Goal: Task Accomplishment & Management: Manage account settings

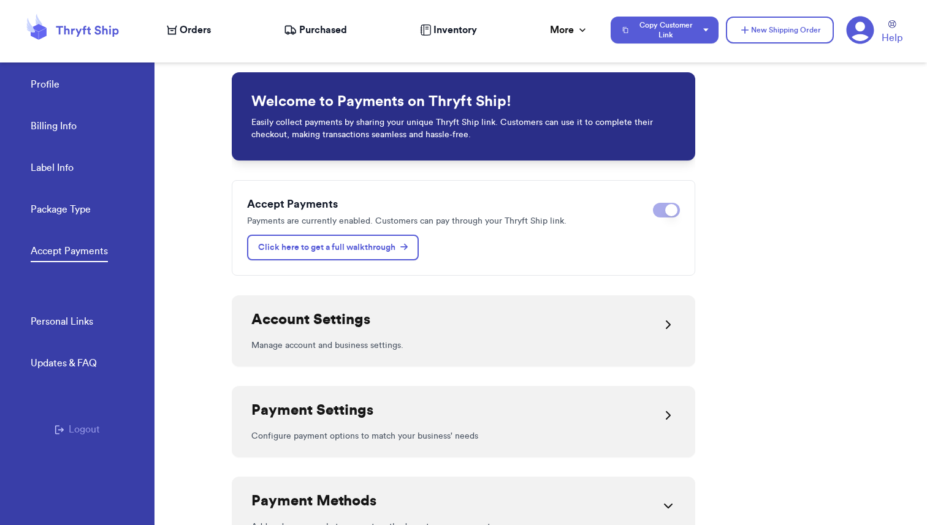
scroll to position [687, 0]
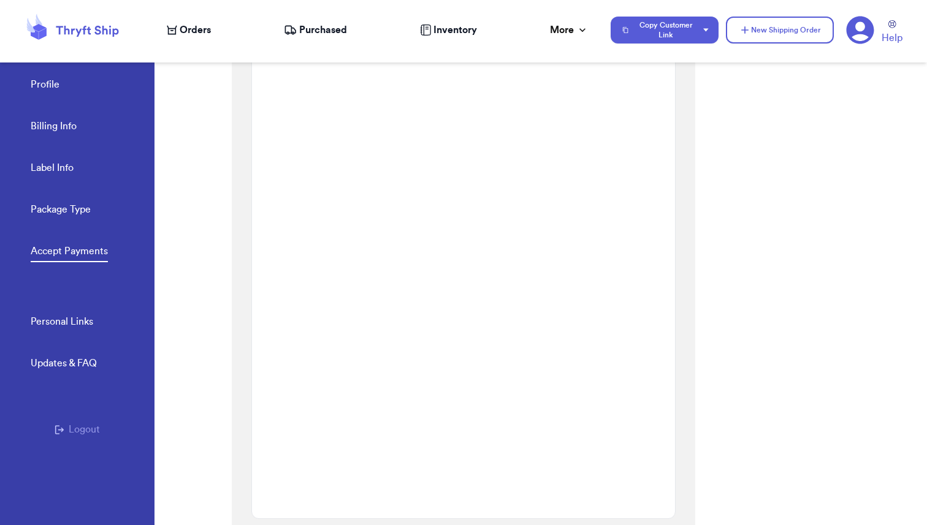
click at [190, 29] on span "Orders" at bounding box center [195, 30] width 31 height 15
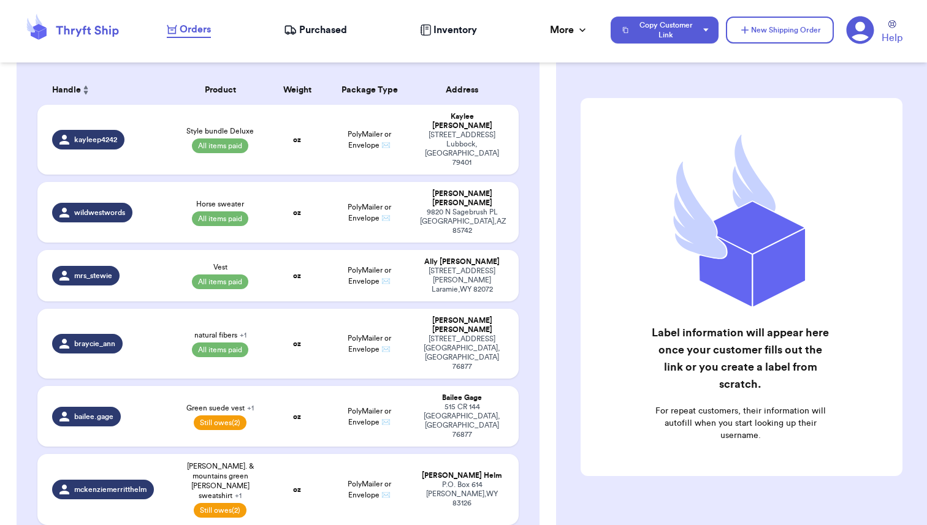
scroll to position [195, 0]
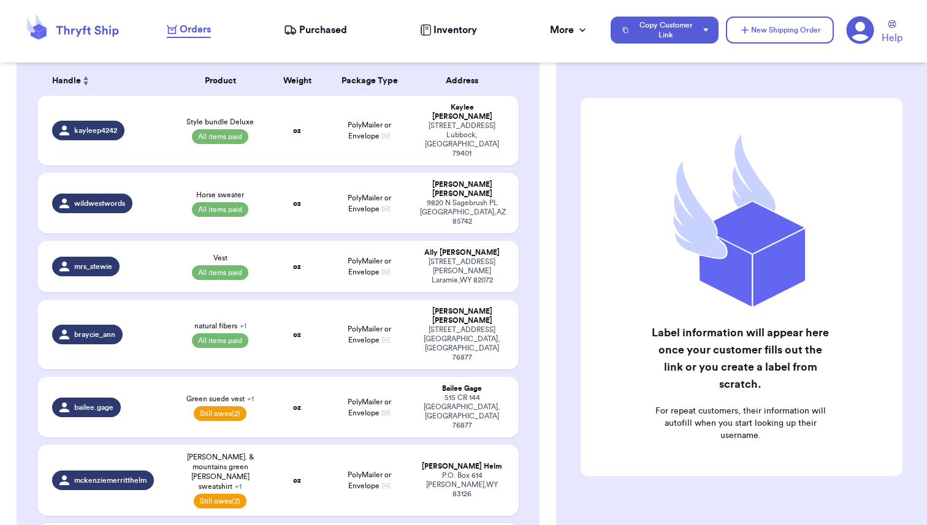
select select "paid"
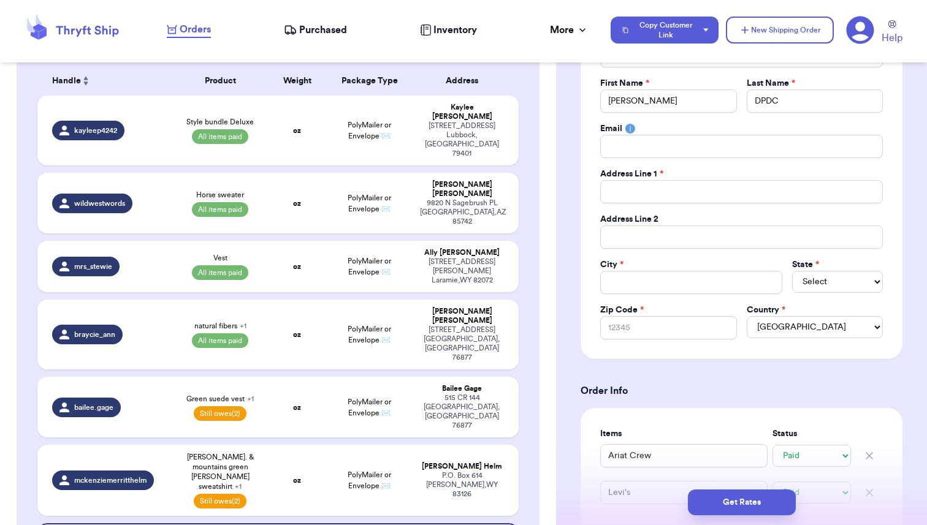
scroll to position [0, 0]
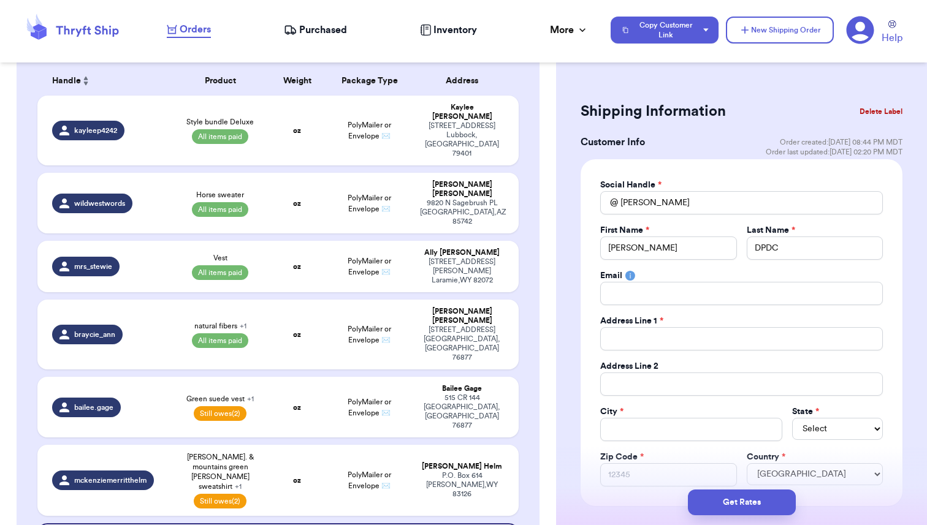
click at [882, 110] on button "Delete Label" at bounding box center [881, 111] width 53 height 27
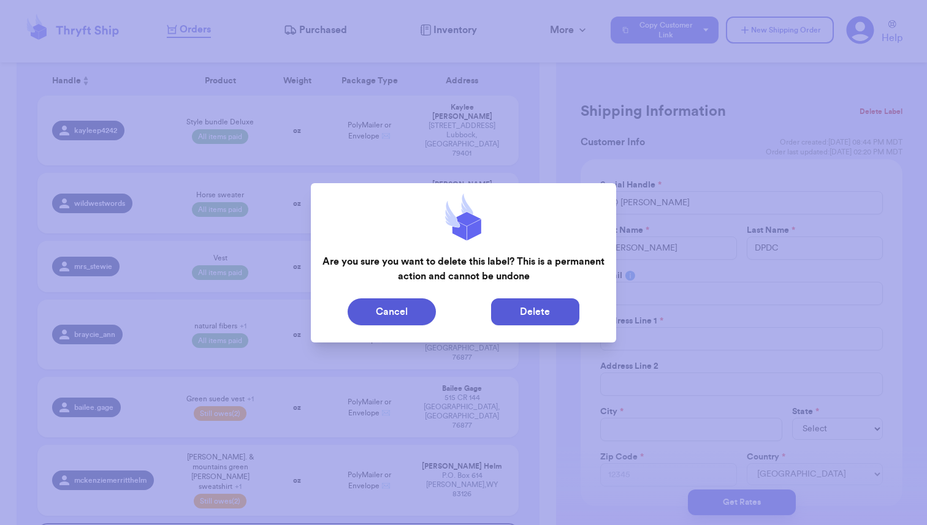
click at [534, 316] on button "Delete" at bounding box center [535, 312] width 88 height 27
type input "Style bundle Deluxe"
type input "120"
